Goal: Information Seeking & Learning: Learn about a topic

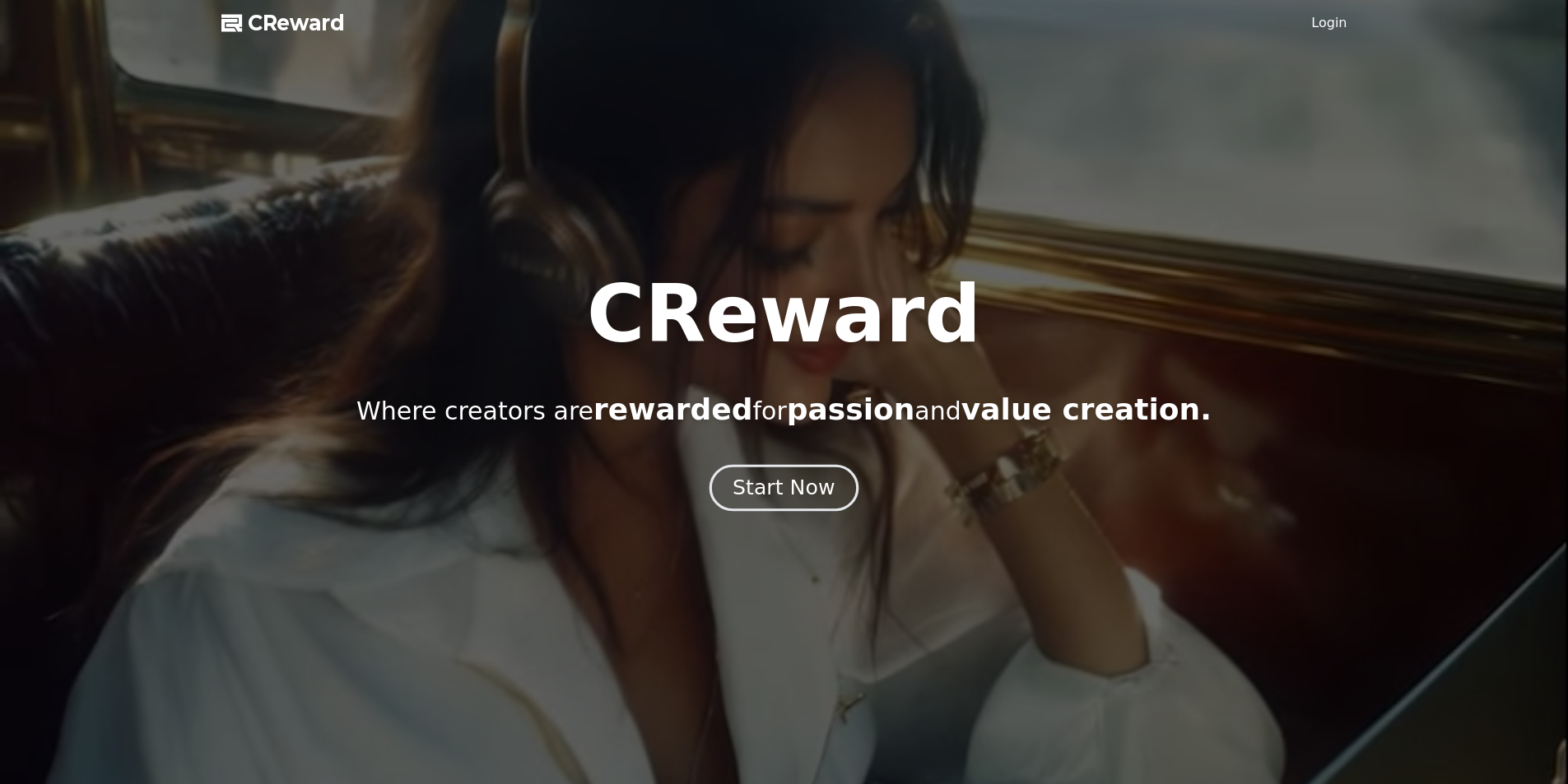
click at [791, 491] on div "Start Now" at bounding box center [783, 488] width 102 height 28
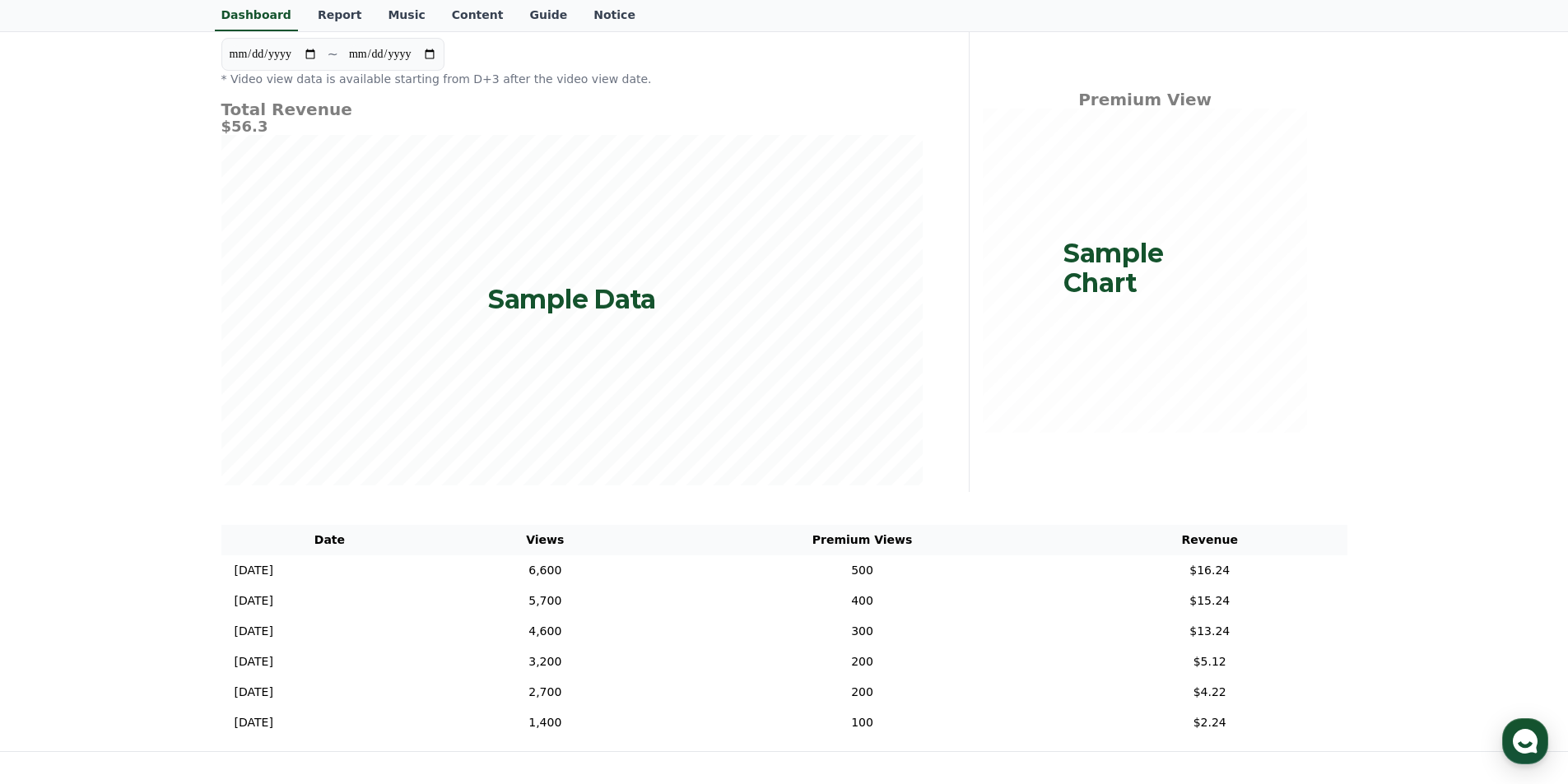
scroll to position [247, 0]
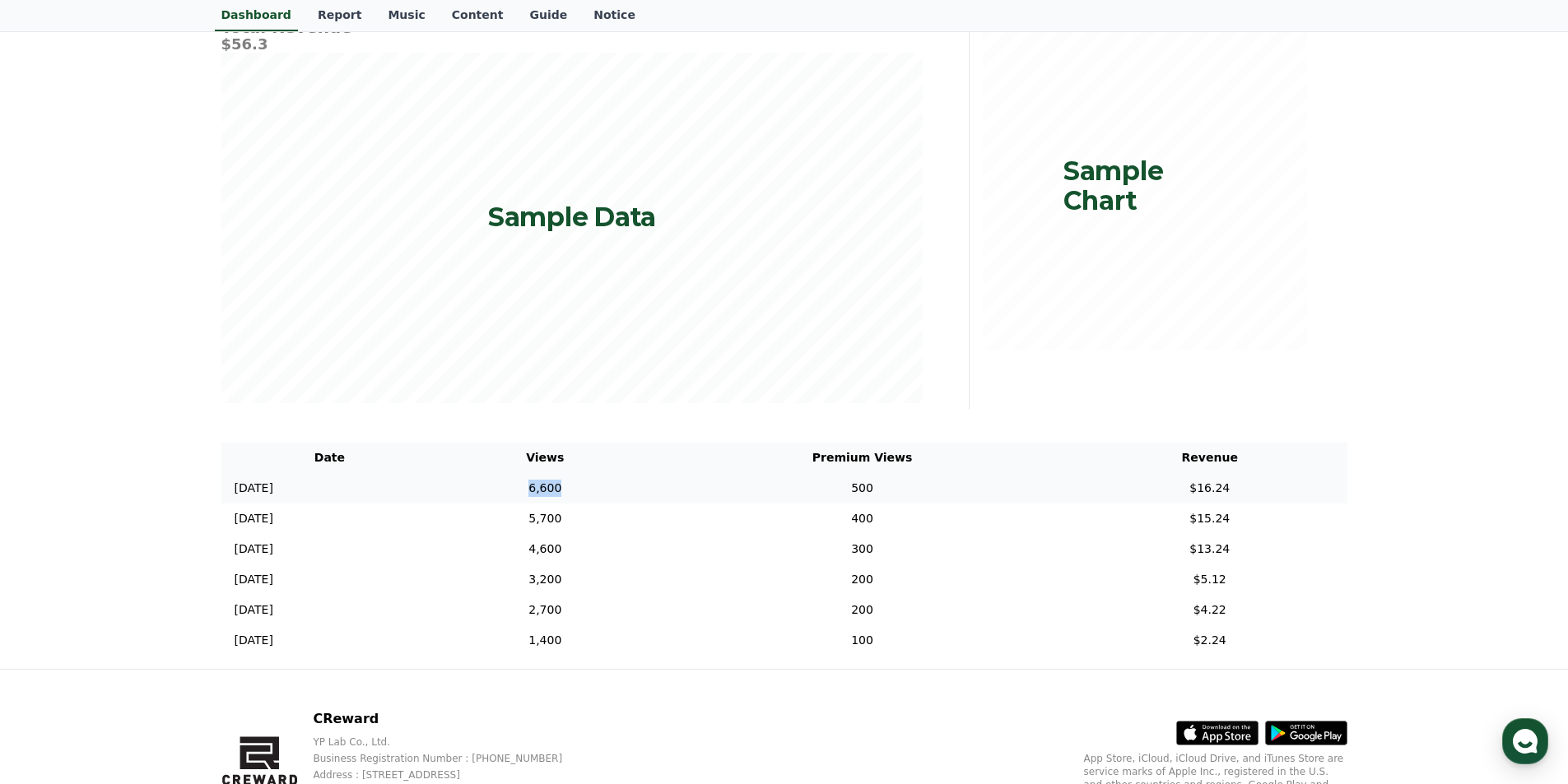
drag, startPoint x: 591, startPoint y: 487, endPoint x: 644, endPoint y: 490, distance: 53.1
click at [644, 490] on td "6,600" at bounding box center [545, 488] width 214 height 30
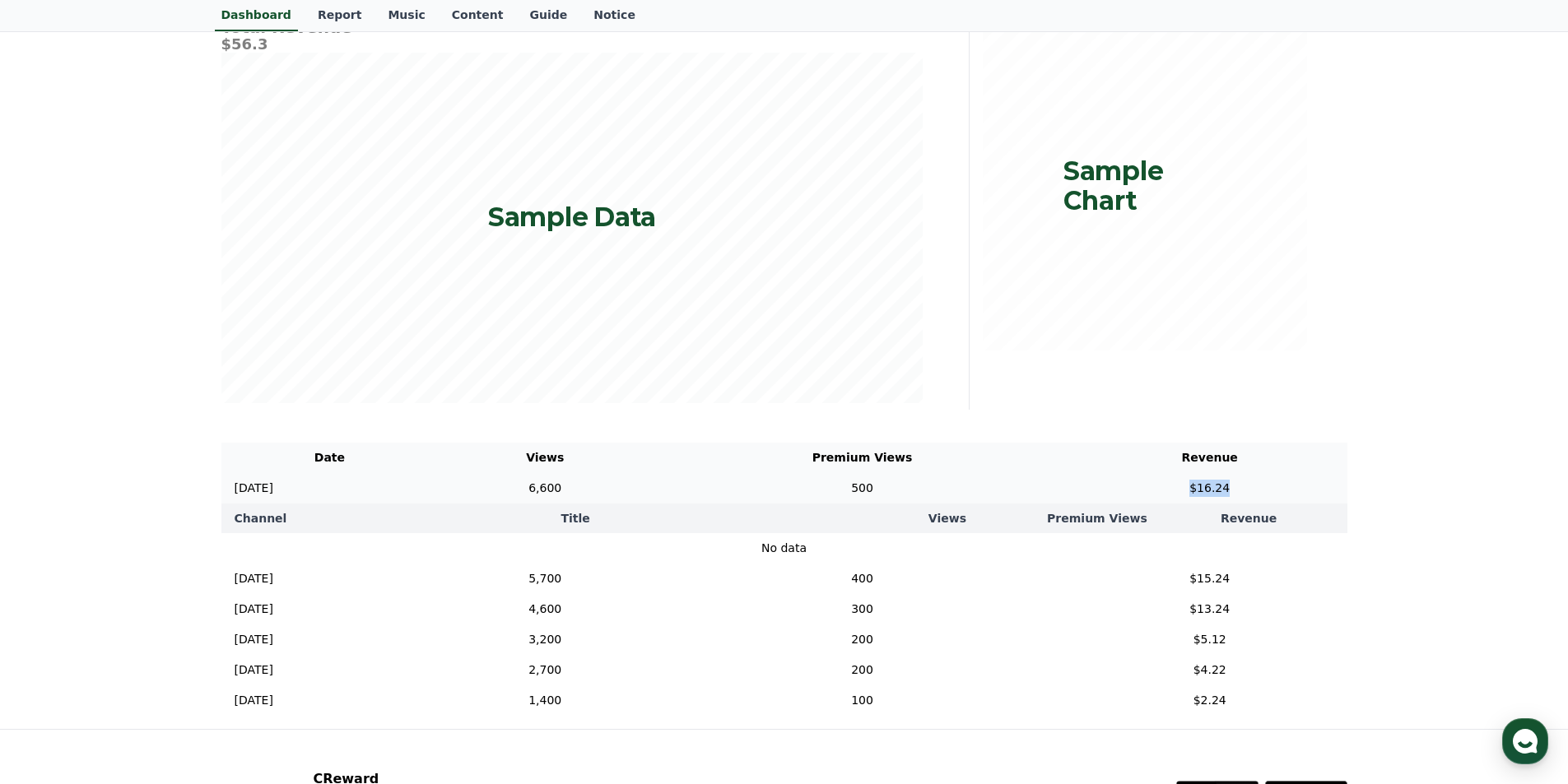
drag, startPoint x: 1203, startPoint y: 489, endPoint x: 1246, endPoint y: 481, distance: 43.7
click at [1246, 481] on td "$16.24" at bounding box center [1209, 488] width 275 height 30
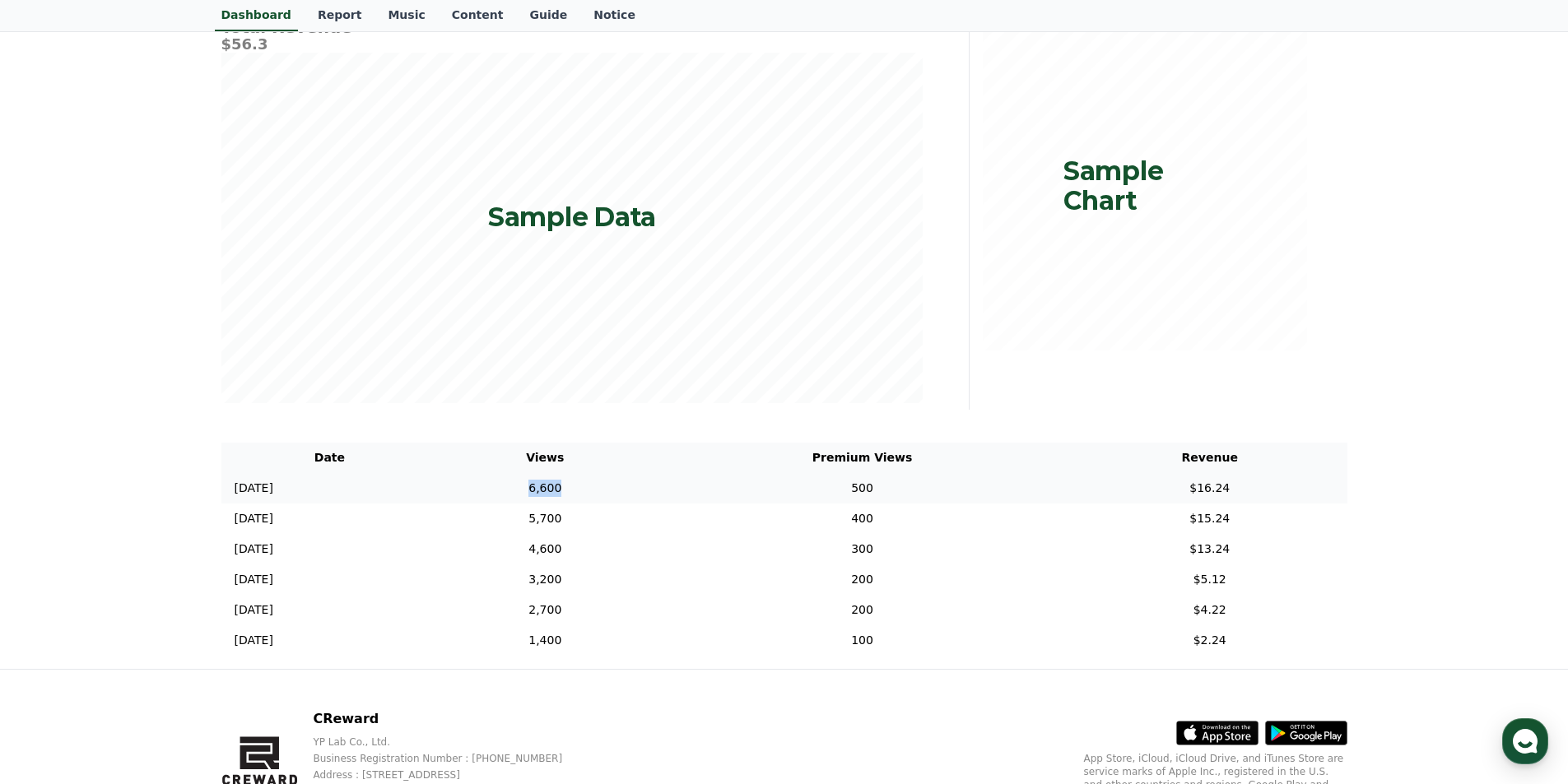
drag, startPoint x: 616, startPoint y: 493, endPoint x: 646, endPoint y: 491, distance: 30.1
click at [646, 491] on td "6,600" at bounding box center [545, 488] width 214 height 30
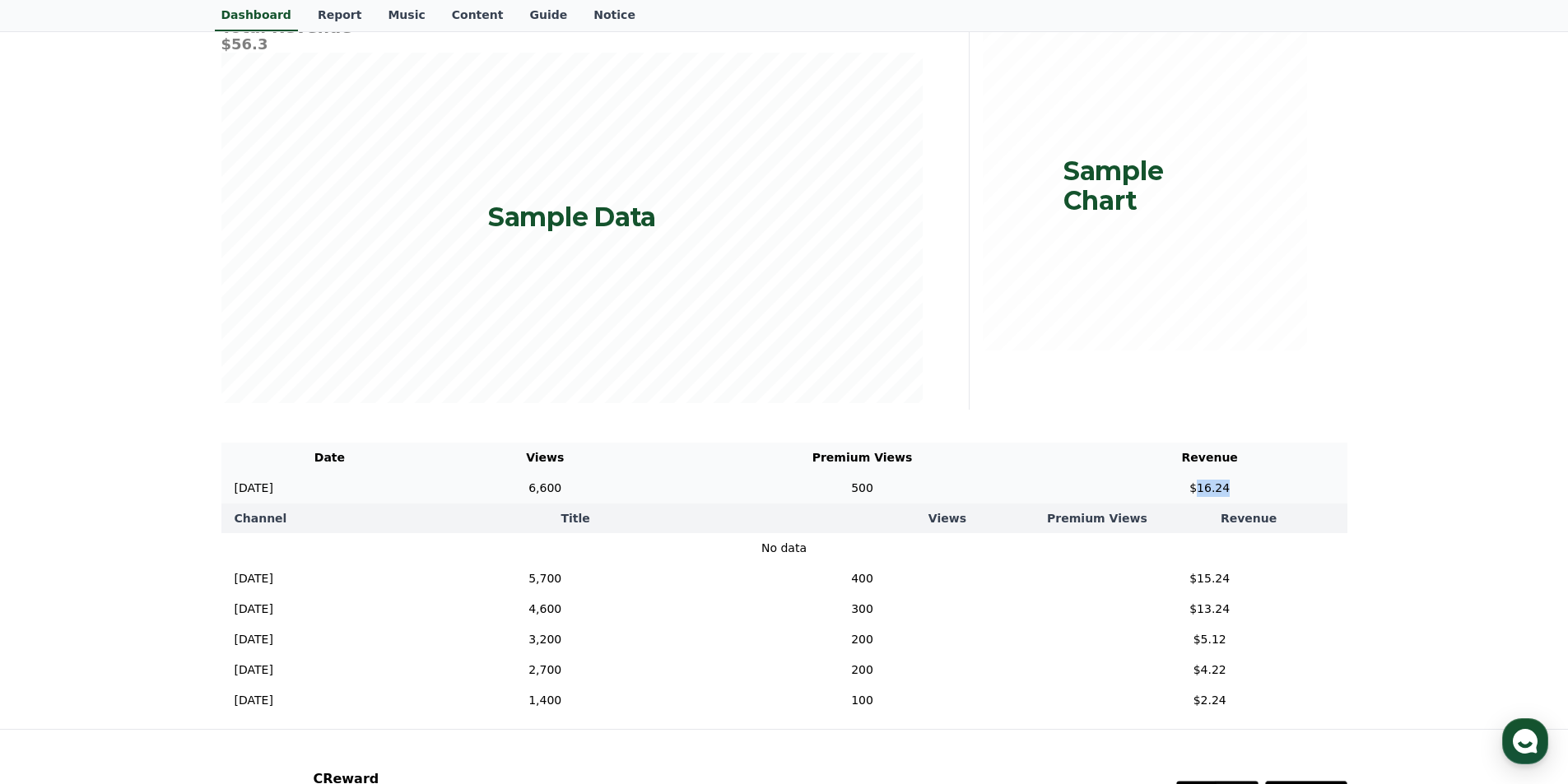
drag, startPoint x: 1219, startPoint y: 489, endPoint x: 1237, endPoint y: 489, distance: 18.0
click at [1237, 489] on td "$16.24" at bounding box center [1209, 488] width 275 height 30
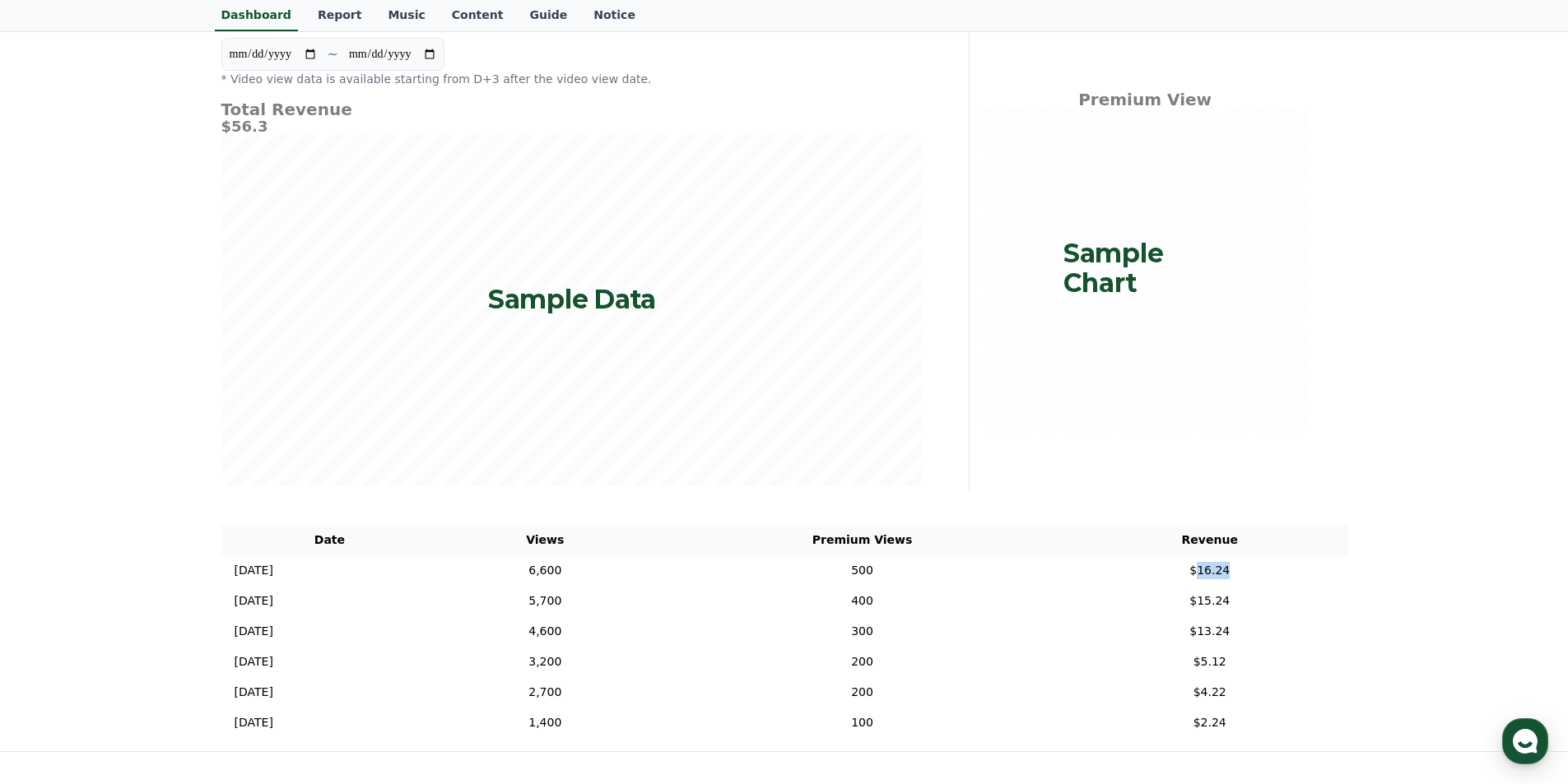
scroll to position [0, 0]
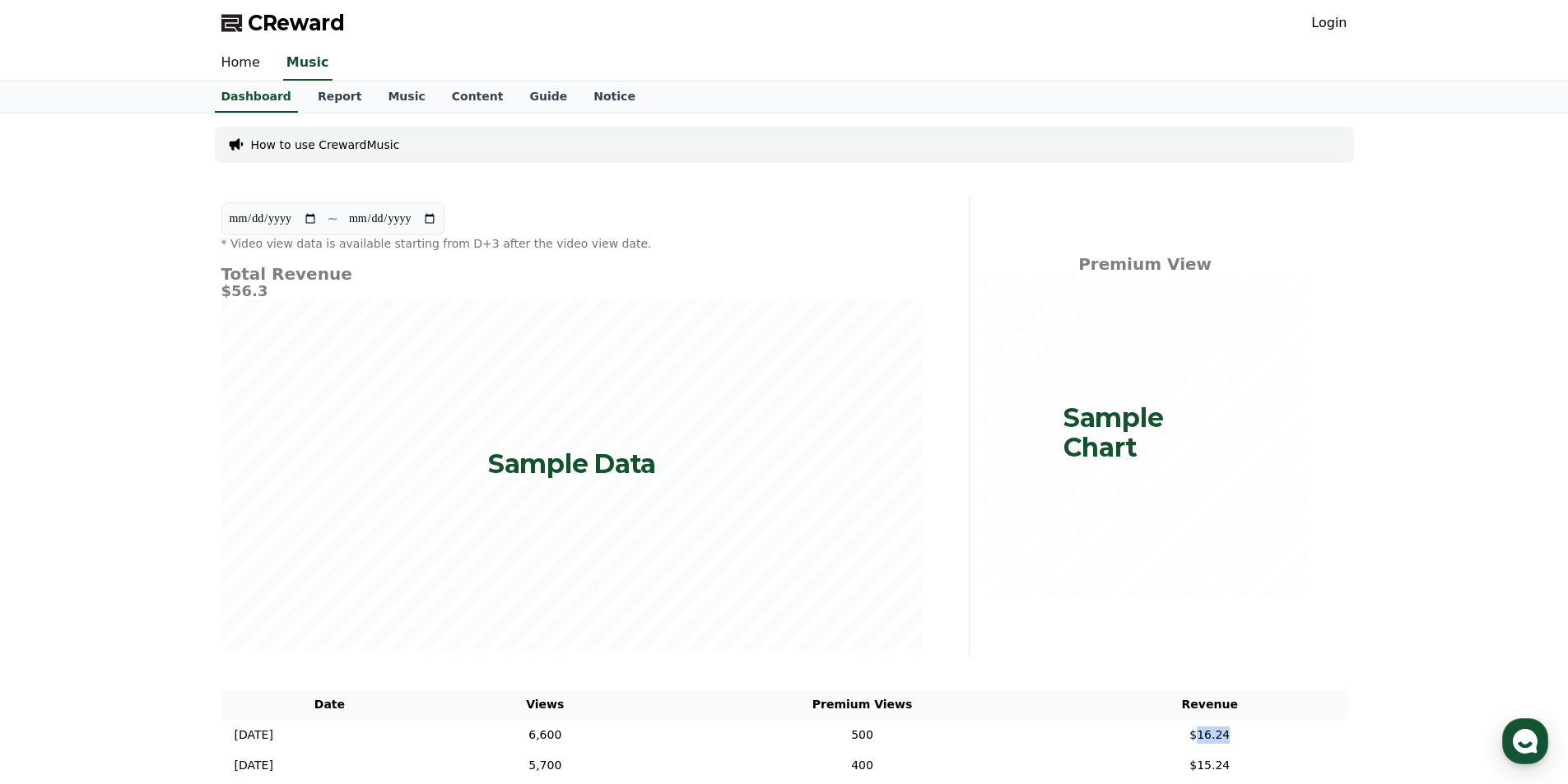
click at [232, 61] on link "Home" at bounding box center [240, 63] width 65 height 35
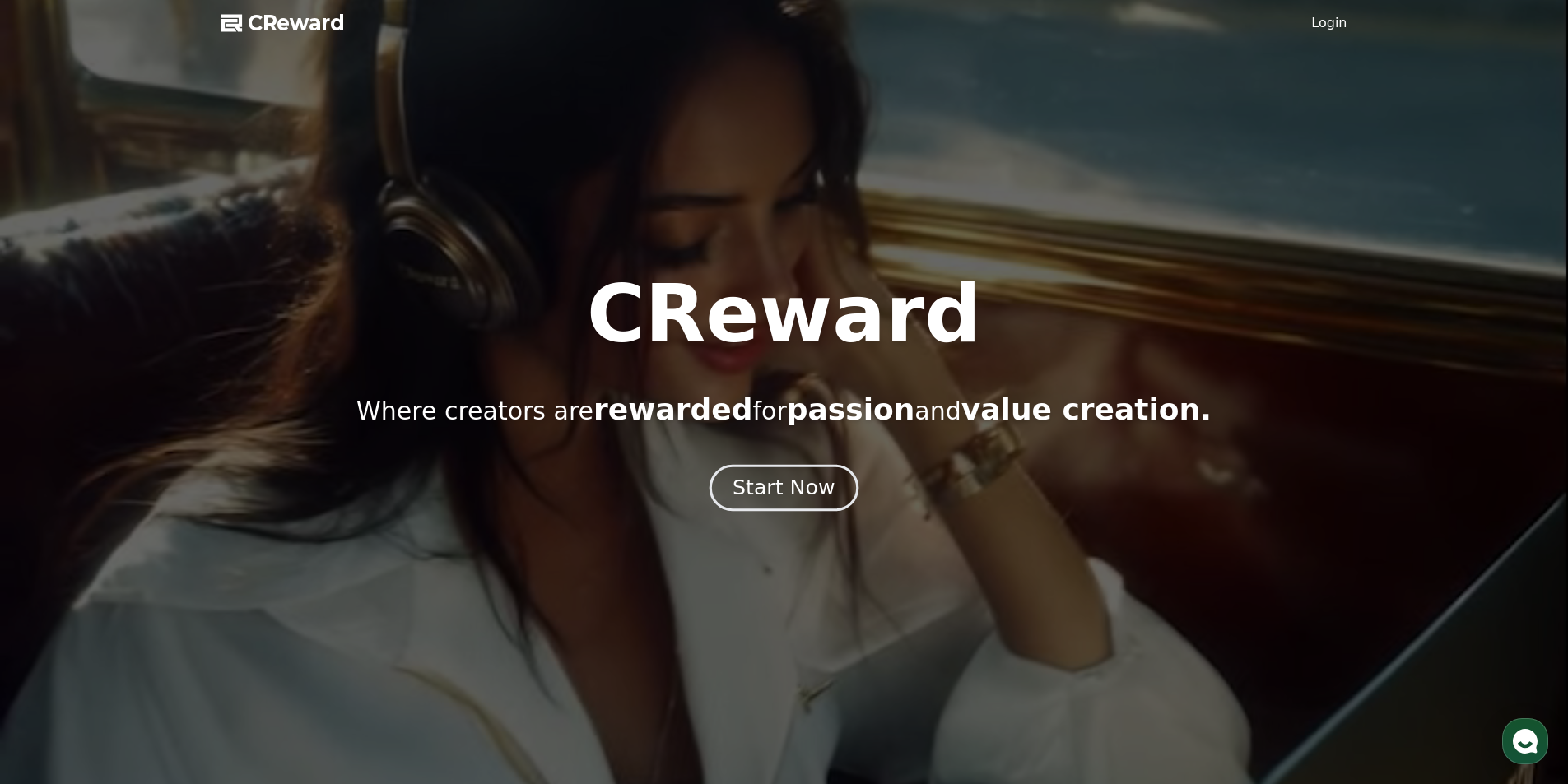
click at [790, 494] on div "Start Now" at bounding box center [783, 488] width 102 height 28
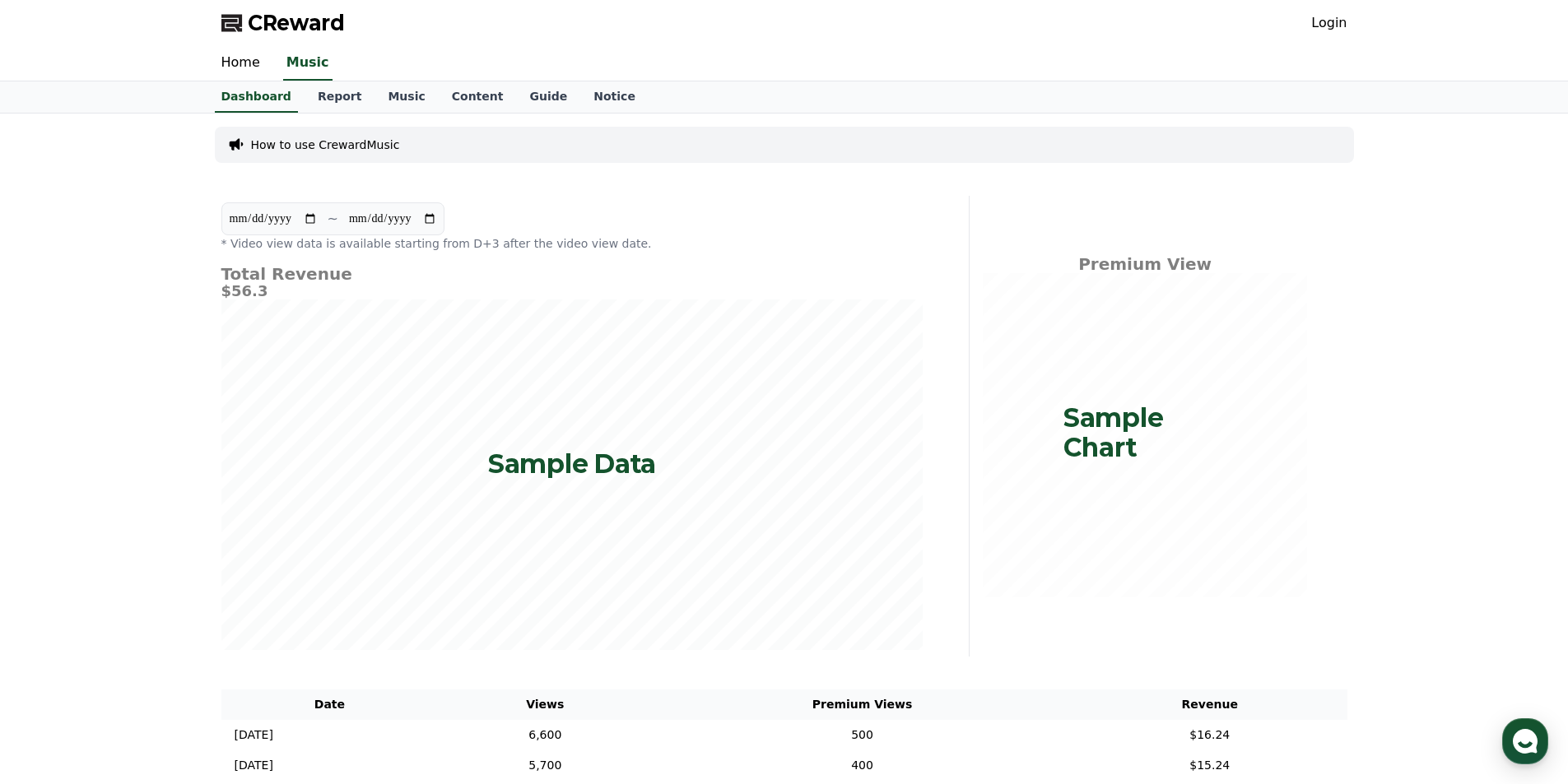
click at [1340, 30] on link "Login" at bounding box center [1329, 23] width 35 height 19
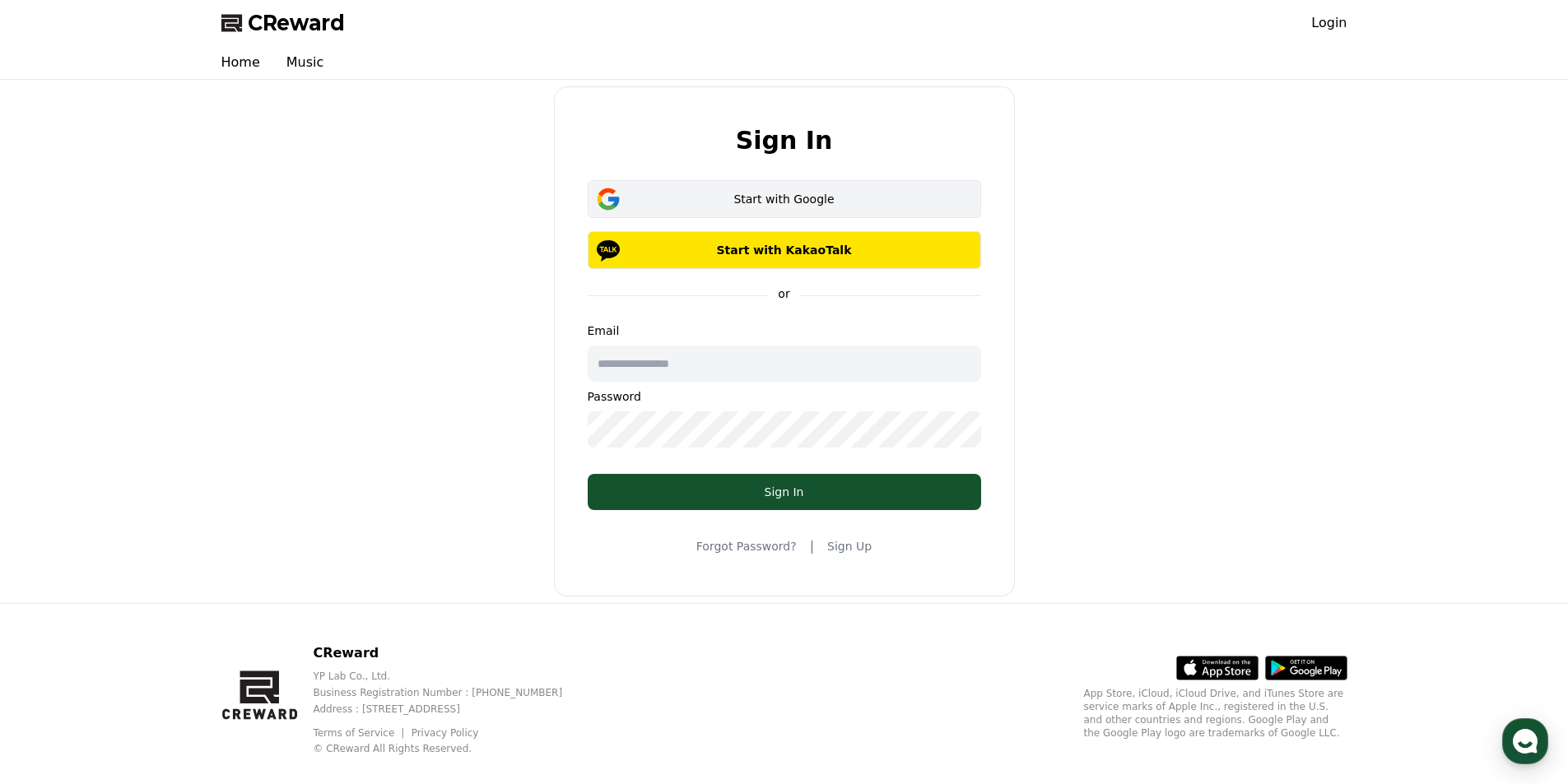
click at [669, 202] on div "Start with Google" at bounding box center [784, 200] width 345 height 17
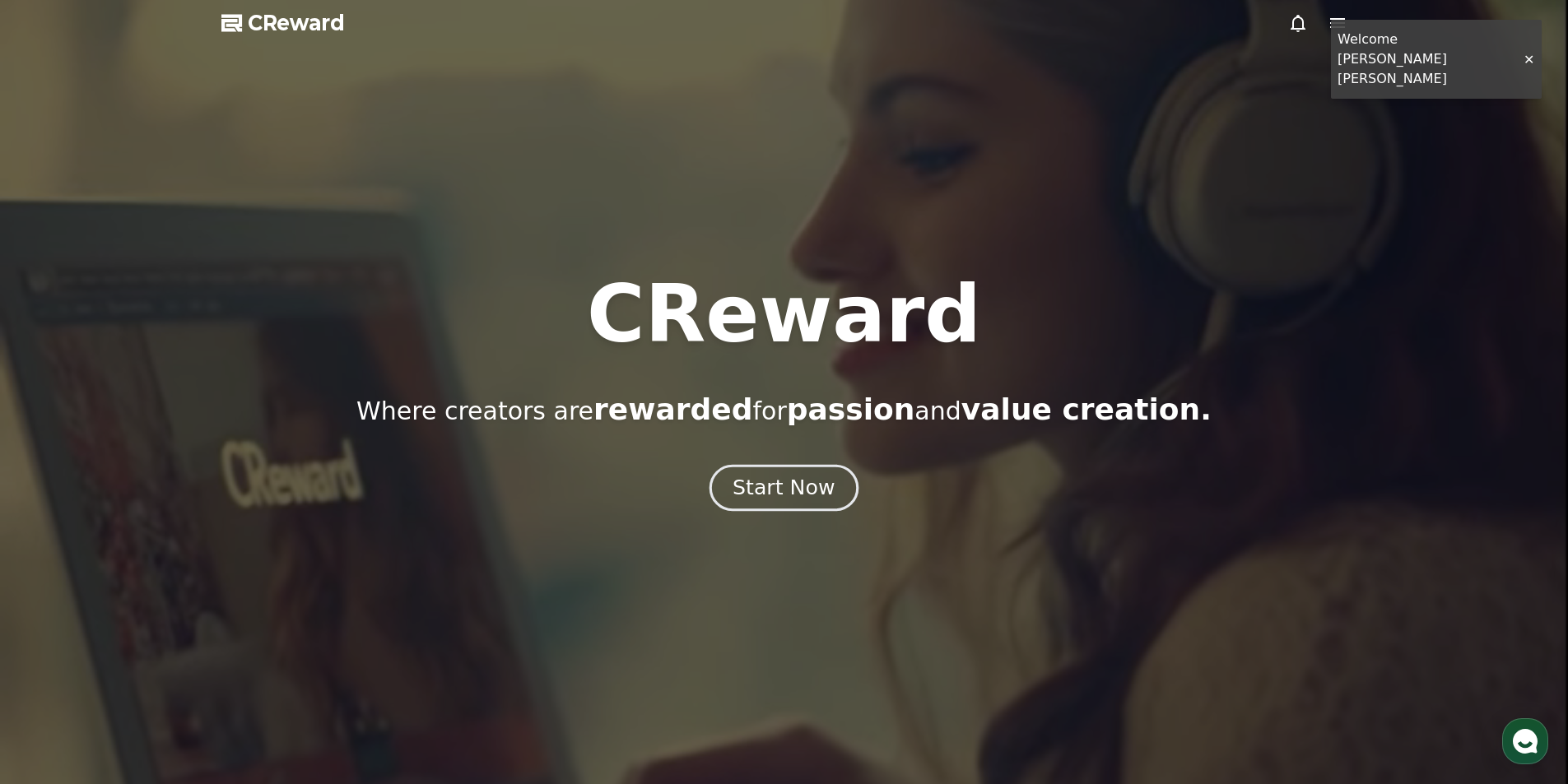
click at [819, 489] on div "Start Now" at bounding box center [783, 488] width 102 height 28
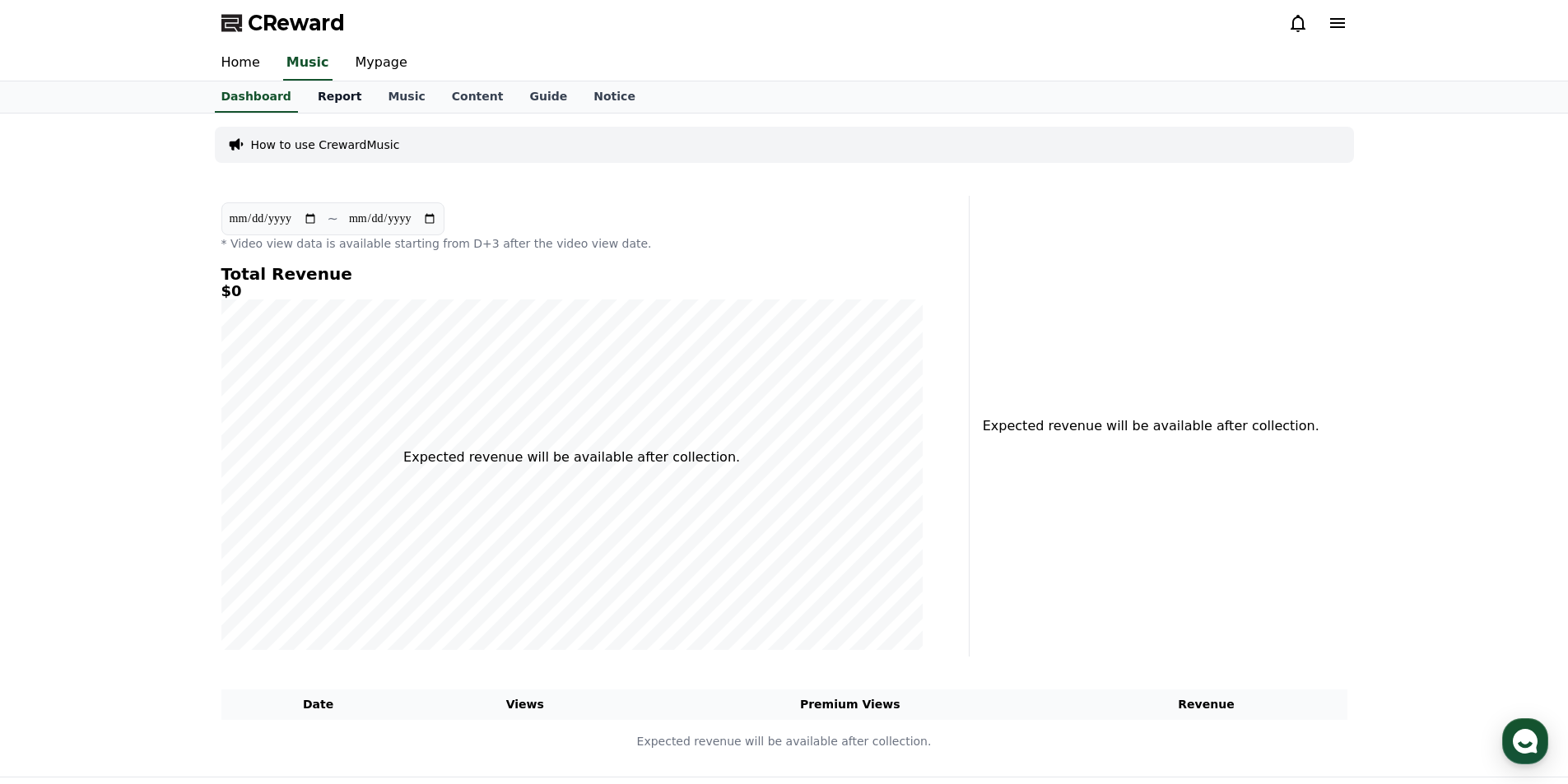
click at [326, 104] on link "Report" at bounding box center [340, 97] width 71 height 31
click at [382, 101] on link "Music" at bounding box center [406, 97] width 63 height 31
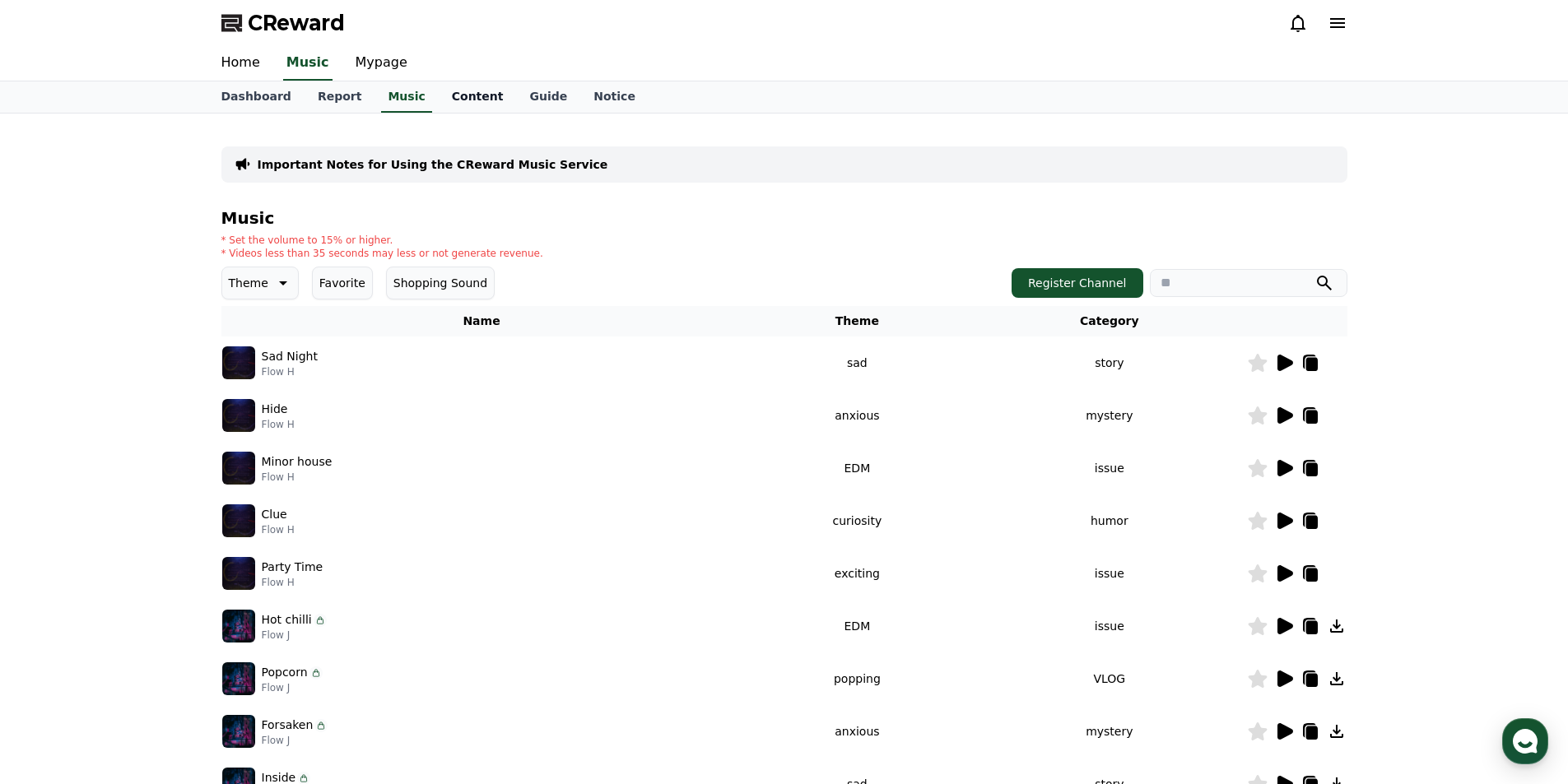
click at [452, 98] on link "Content" at bounding box center [477, 97] width 78 height 31
click at [386, 99] on link "Music" at bounding box center [406, 97] width 63 height 31
click at [1284, 361] on icon at bounding box center [1285, 363] width 16 height 17
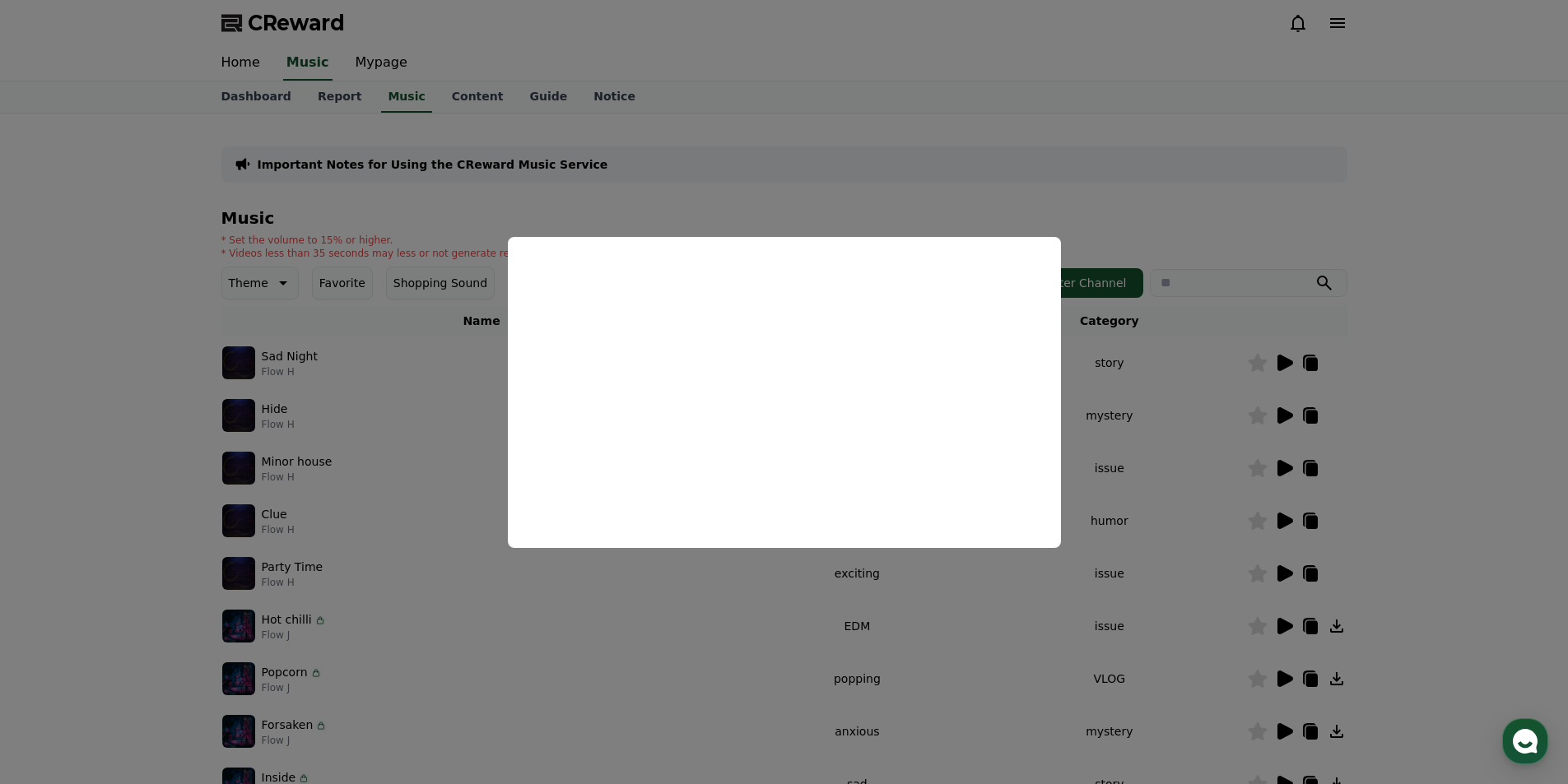
click at [585, 205] on button "close modal" at bounding box center [784, 392] width 1568 height 784
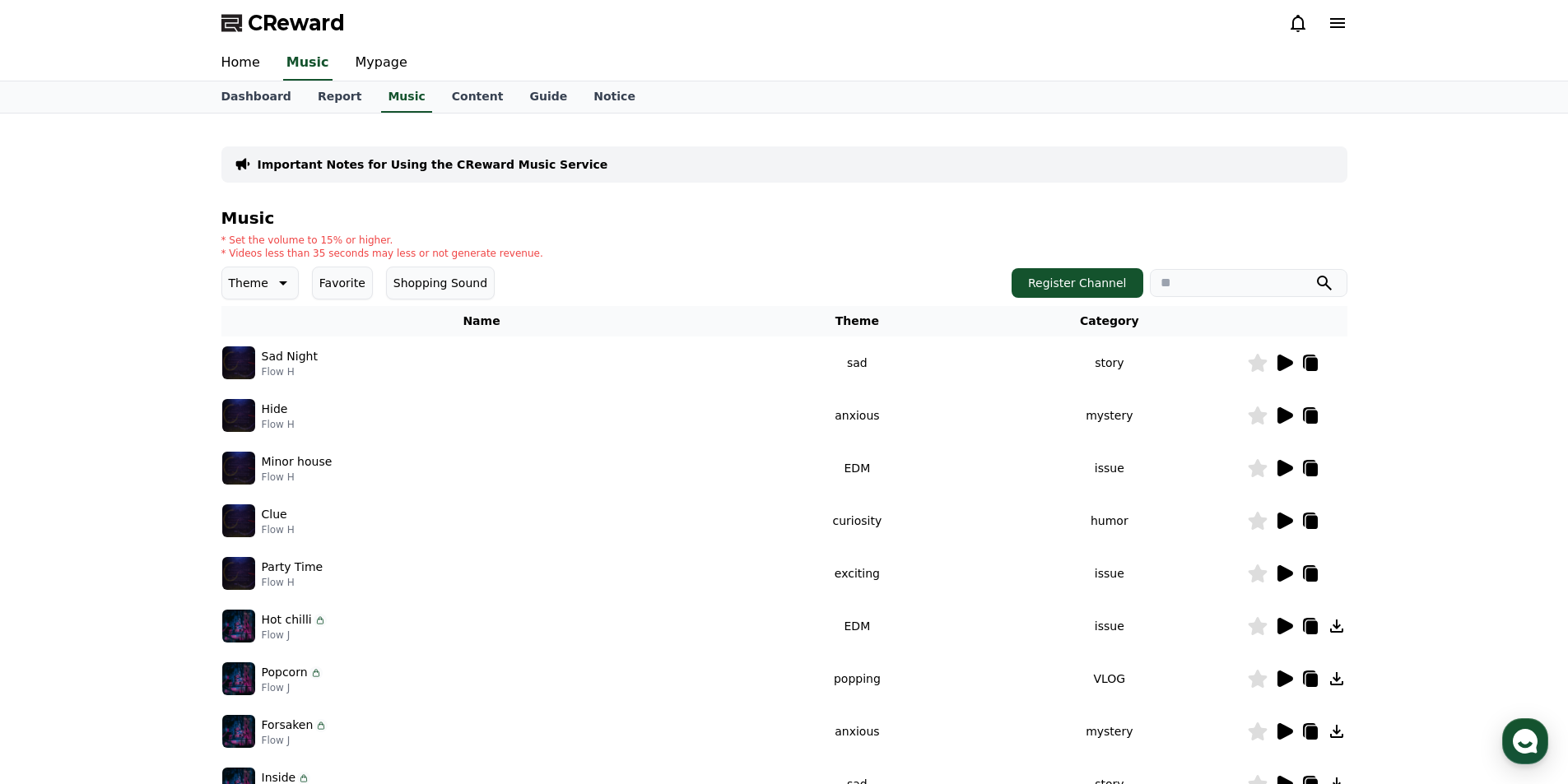
drag, startPoint x: 235, startPoint y: 257, endPoint x: 289, endPoint y: 257, distance: 54.0
click at [288, 257] on p "* Videos less than 35 seconds may less or not generate revenue." at bounding box center [382, 253] width 322 height 13
click at [242, 61] on link "Home" at bounding box center [240, 63] width 65 height 35
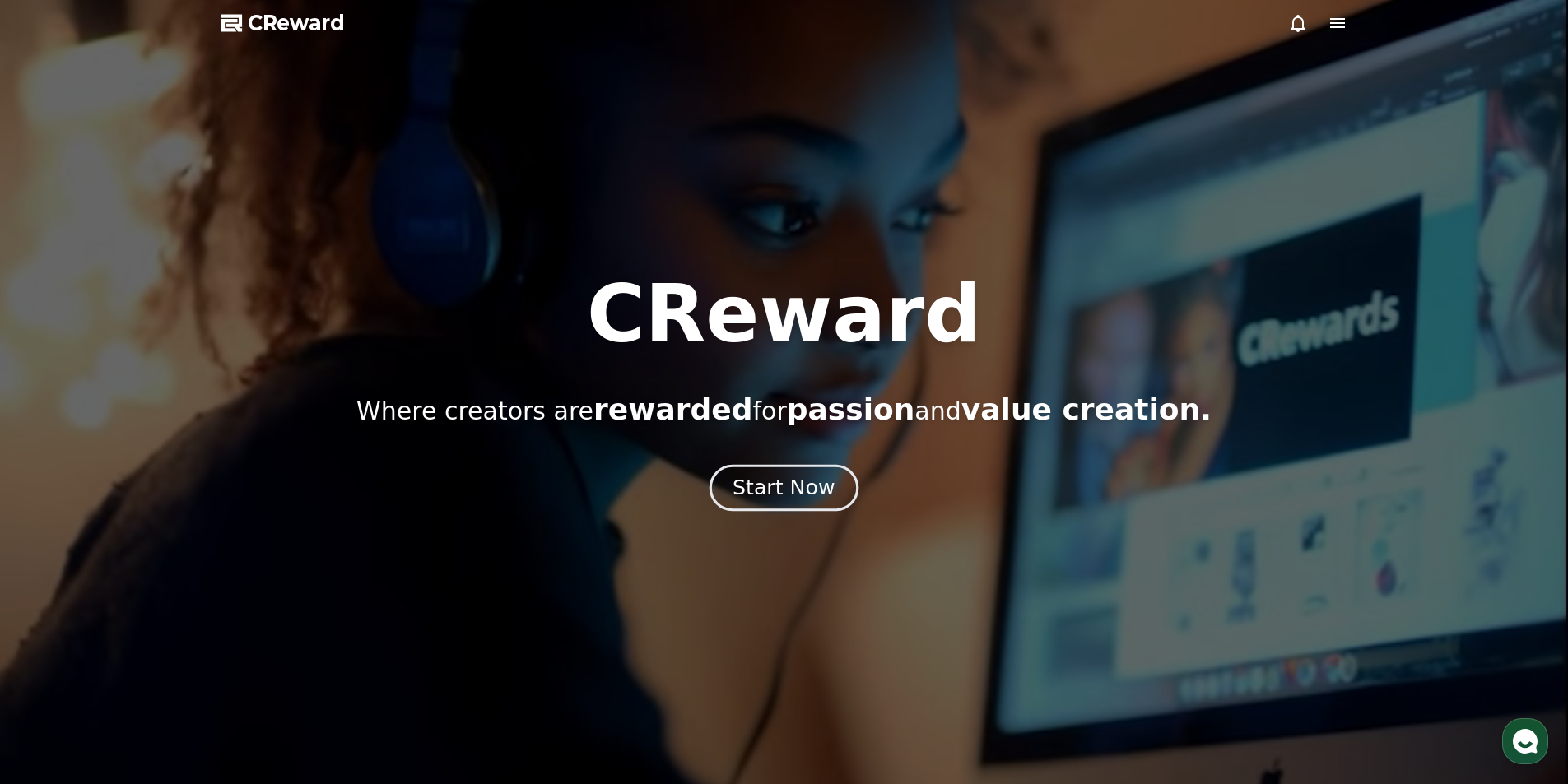
click at [778, 488] on div "Start Now" at bounding box center [783, 488] width 102 height 28
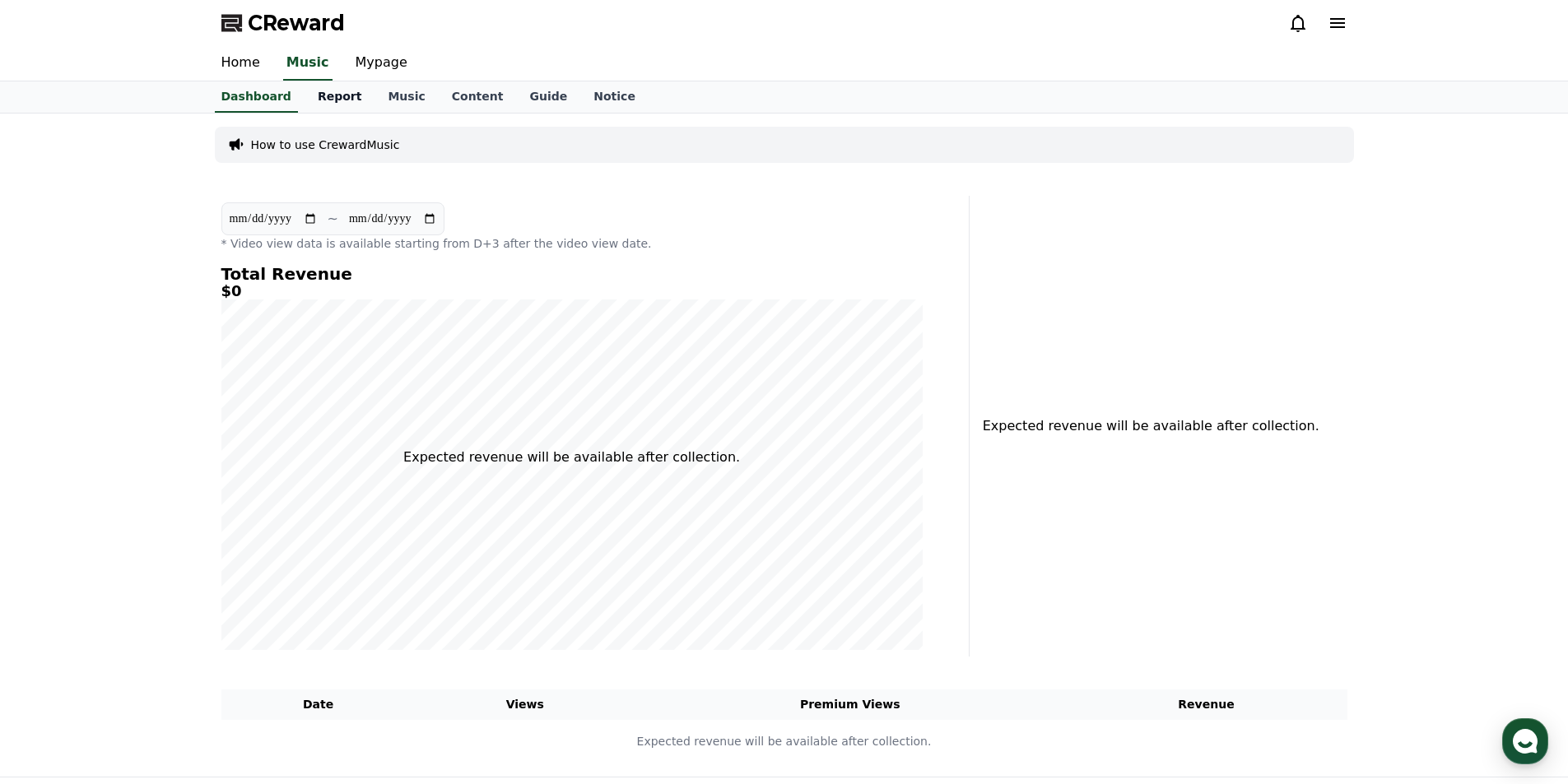
click at [323, 99] on link "Report" at bounding box center [340, 97] width 71 height 31
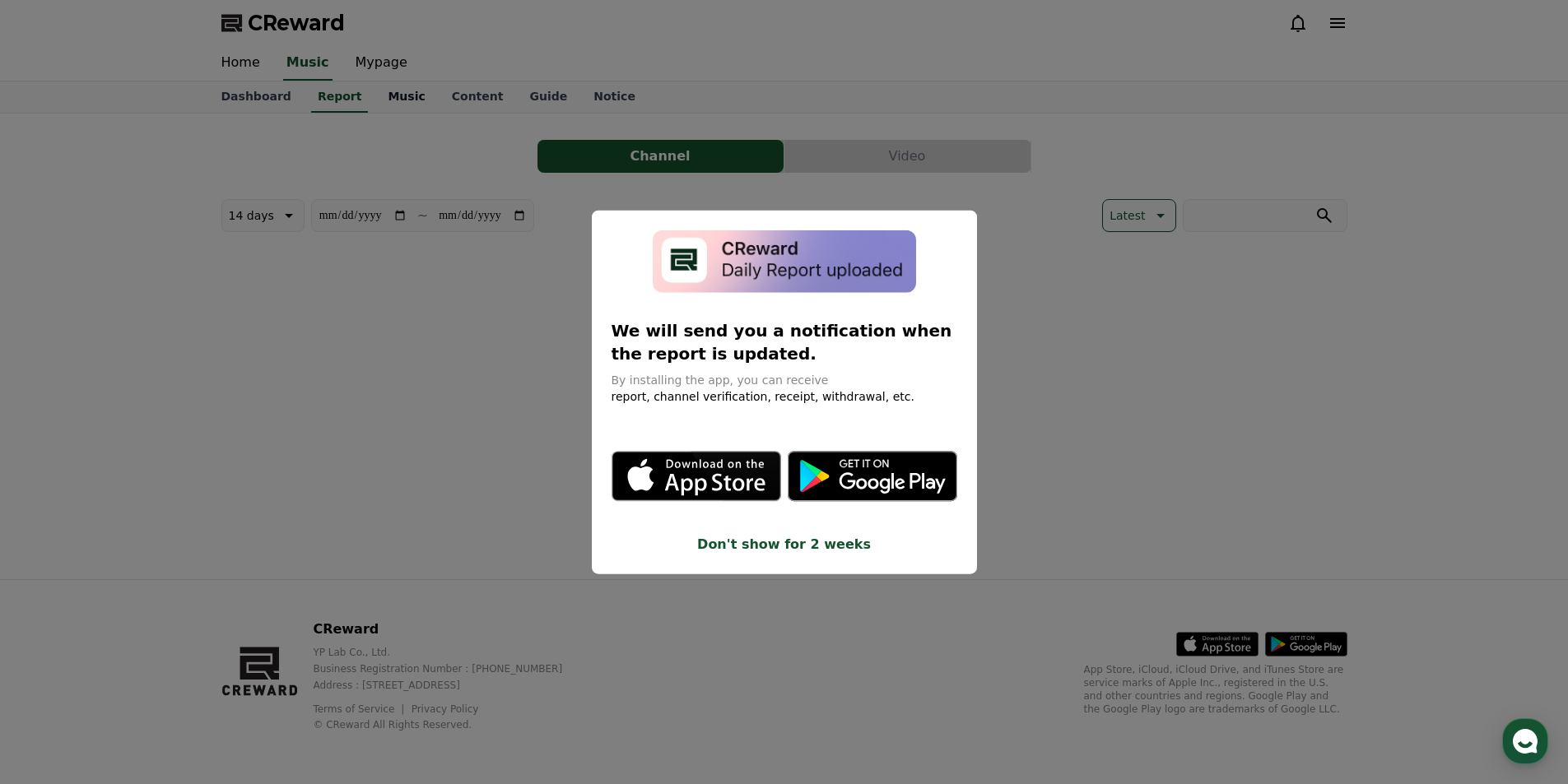
click at [380, 96] on button "close modal" at bounding box center [784, 392] width 1568 height 784
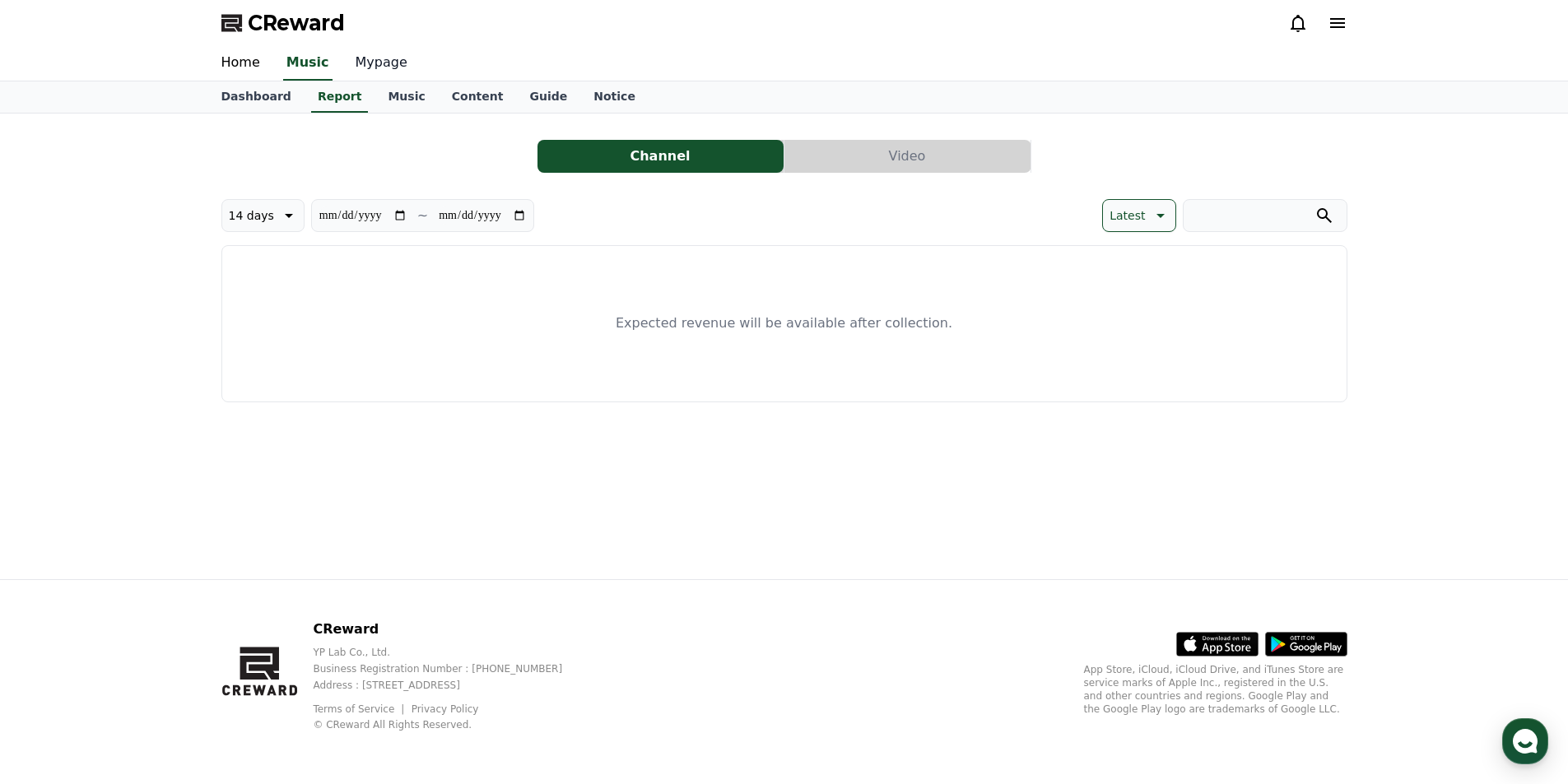
click at [368, 68] on link "Mypage" at bounding box center [381, 63] width 78 height 35
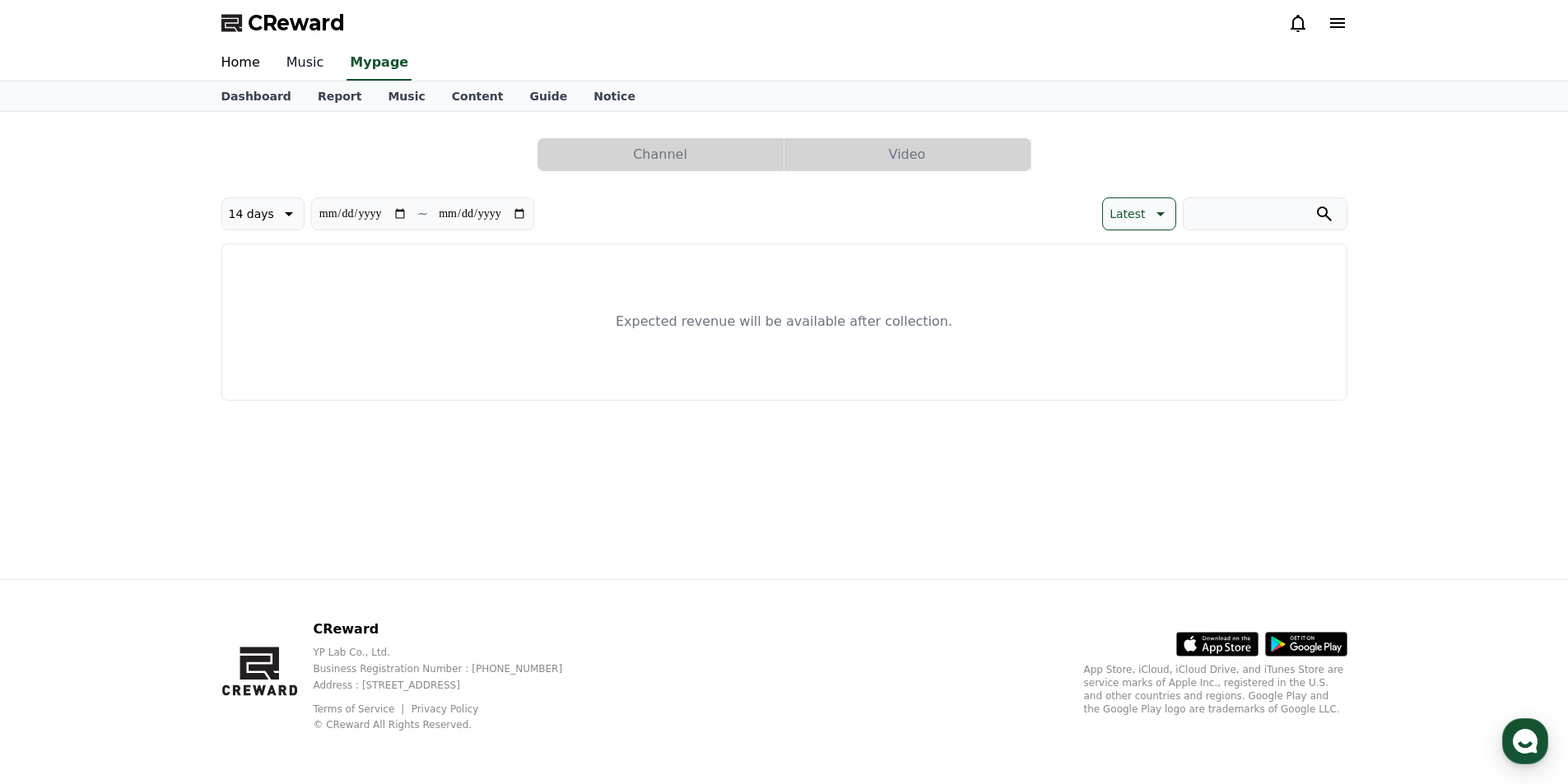
click at [286, 61] on link "Music" at bounding box center [305, 63] width 64 height 35
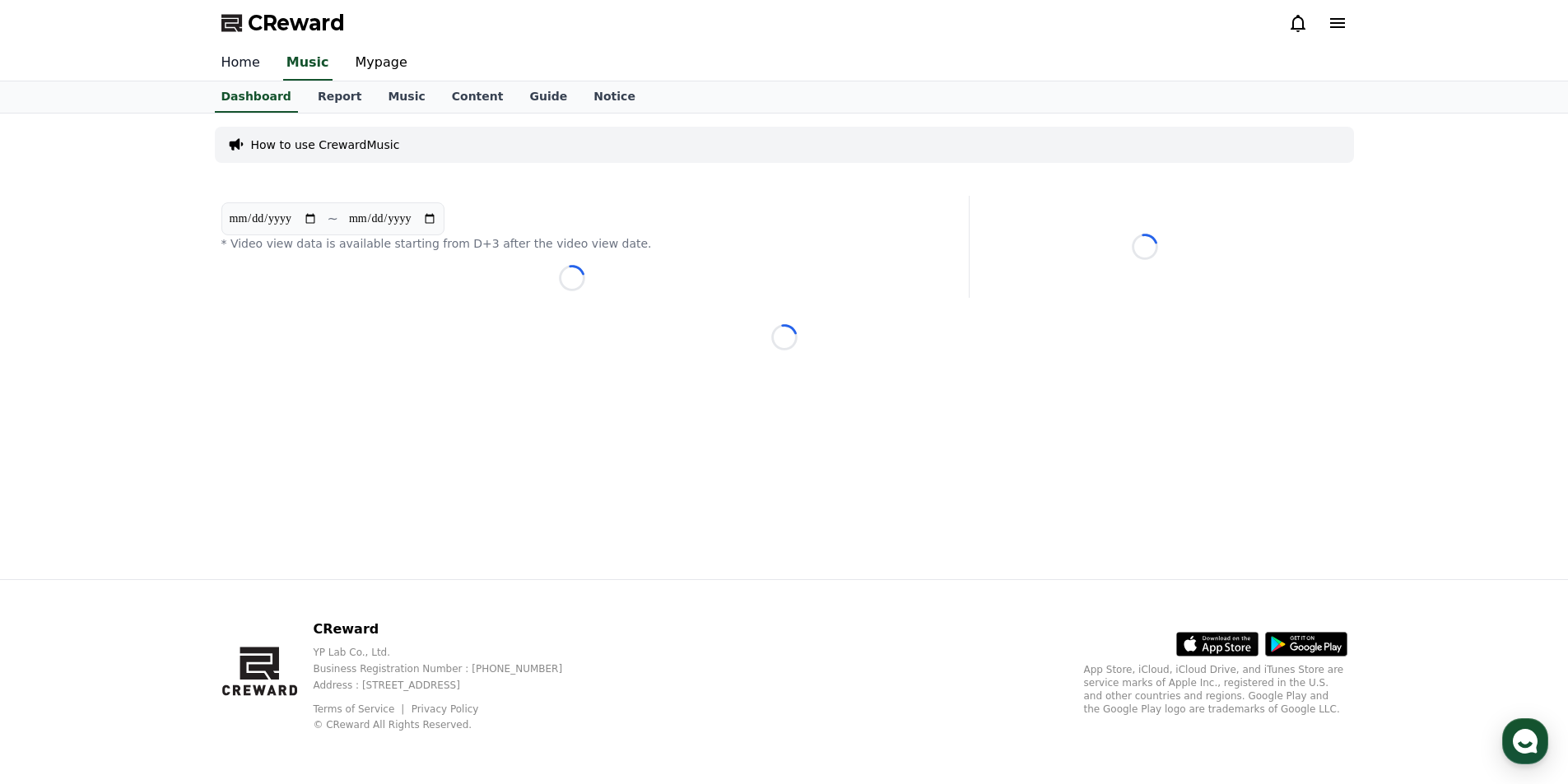
click at [242, 60] on link "Home" at bounding box center [240, 63] width 65 height 35
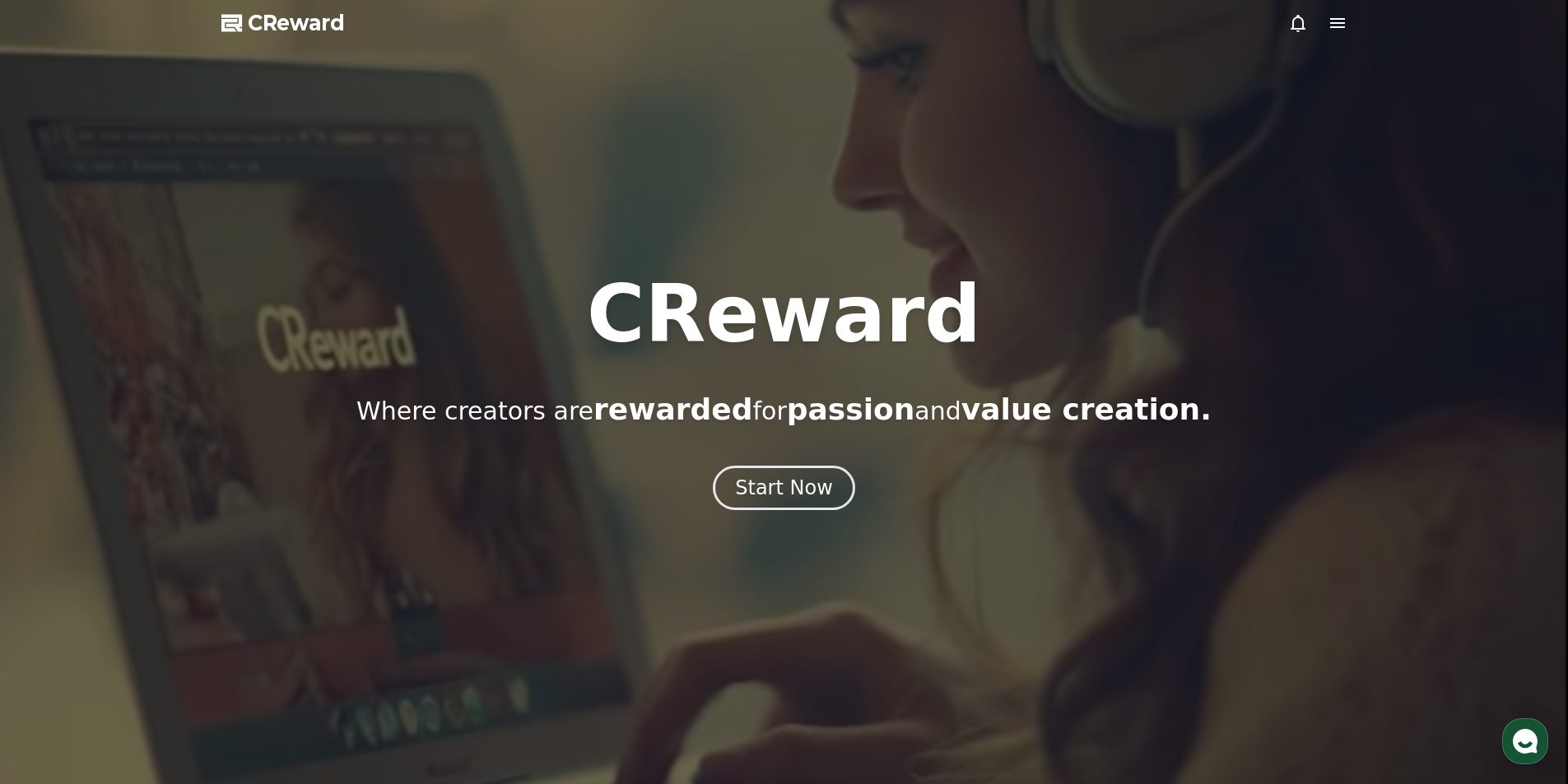
click at [1325, 32] on div at bounding box center [1317, 23] width 59 height 19
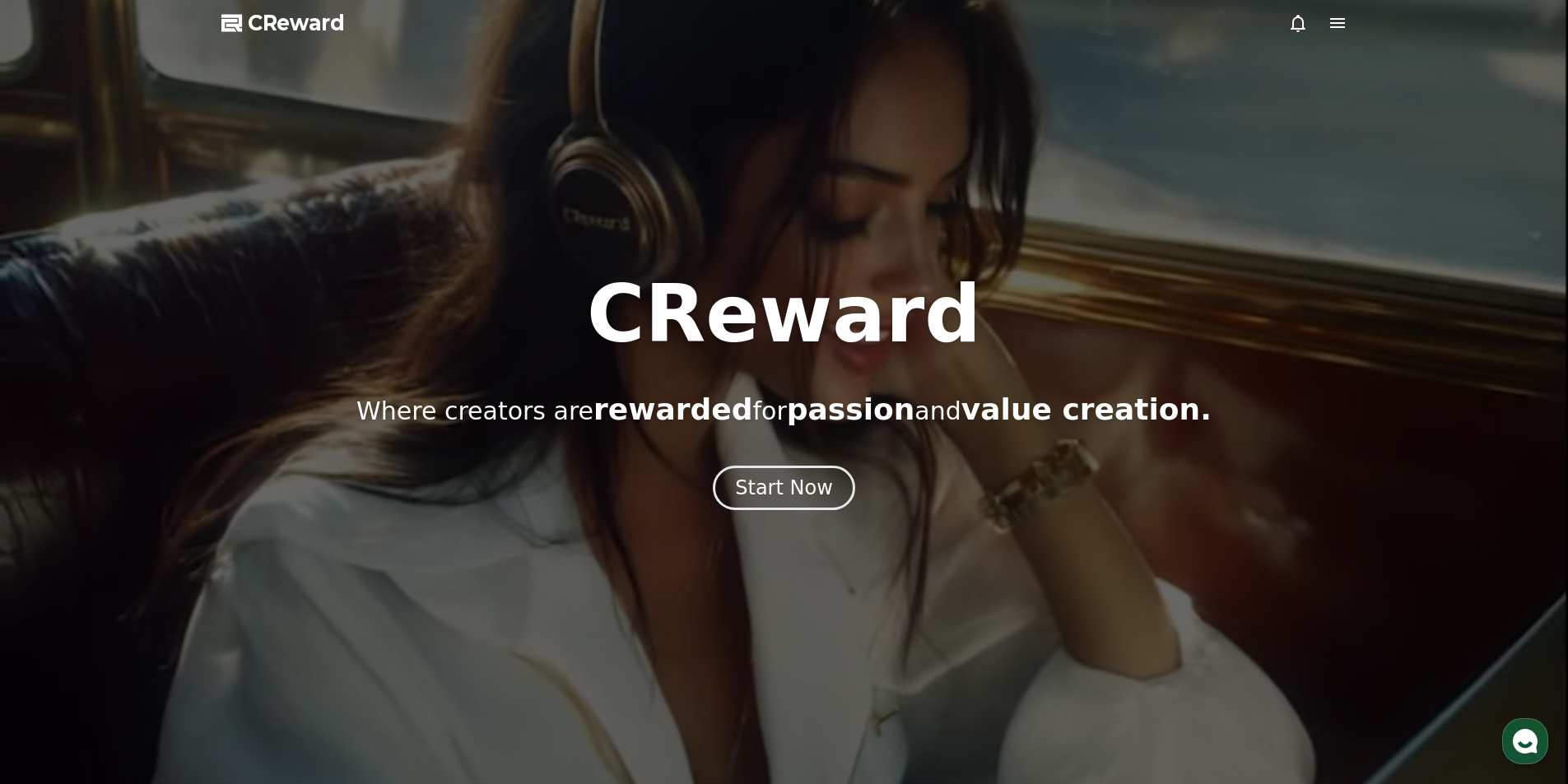
click at [1339, 24] on icon at bounding box center [1337, 23] width 15 height 10
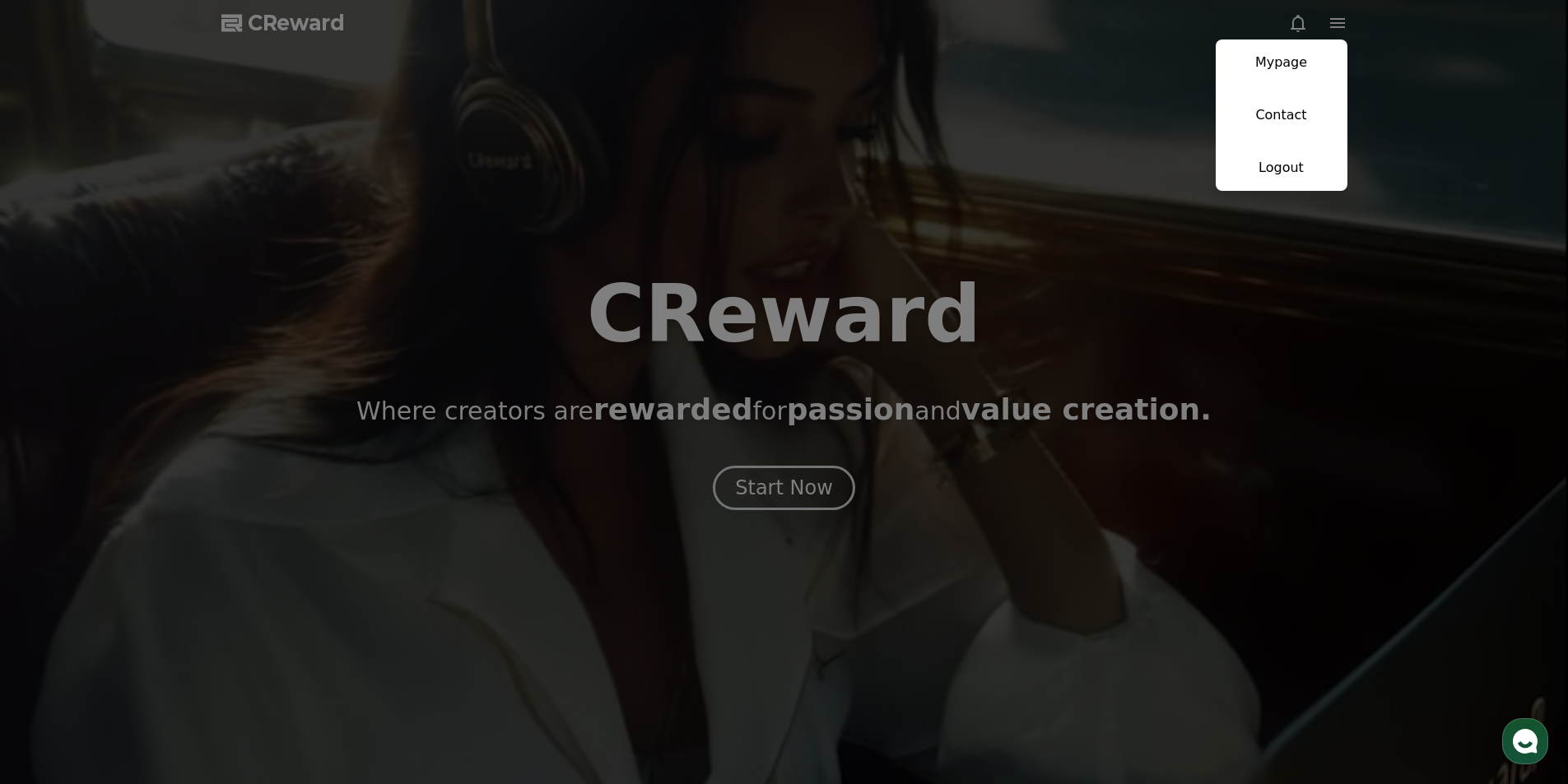
click at [1339, 24] on button "close" at bounding box center [784, 392] width 1568 height 784
